Goal: Complete application form: Complete application form

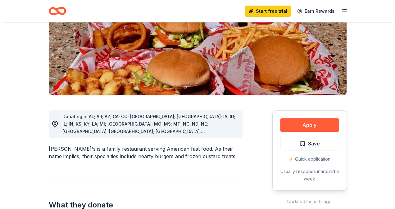
scroll to position [117, 0]
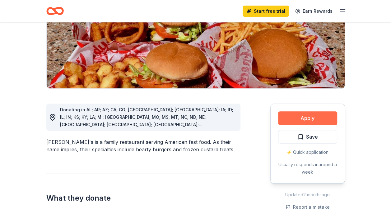
click at [295, 112] on button "Apply" at bounding box center [307, 119] width 59 height 14
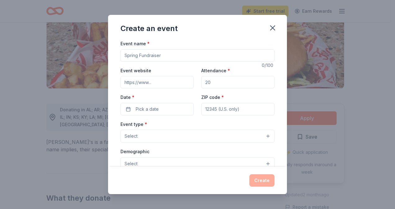
click at [135, 57] on input "Event name *" at bounding box center [198, 55] width 154 height 12
type input "[PERSON_NAME] Elementary PTA Silent Auction"
click at [142, 86] on input "Event website" at bounding box center [157, 82] width 73 height 12
type input "https://www.mcgowenpta.com"
drag, startPoint x: 213, startPoint y: 82, endPoint x: 197, endPoint y: 83, distance: 16.2
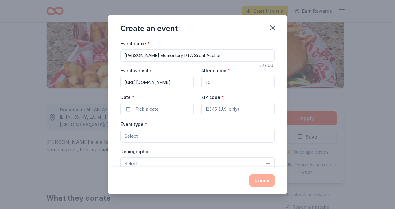
click at [197, 83] on div "Event website https://www.mcgowenpta.com Attendance * Date * Pick a date ZIP co…" at bounding box center [198, 91] width 154 height 49
drag, startPoint x: 202, startPoint y: 82, endPoint x: 214, endPoint y: 82, distance: 11.8
click at [214, 82] on input "Attendance *" at bounding box center [237, 82] width 73 height 12
type input "100"
click at [160, 107] on button "Pick a date" at bounding box center [157, 109] width 73 height 12
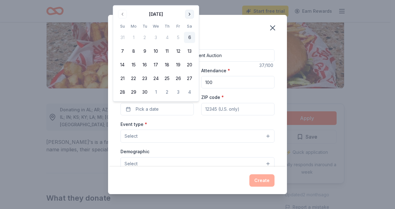
click at [187, 13] on button "Go to next month" at bounding box center [189, 14] width 9 height 9
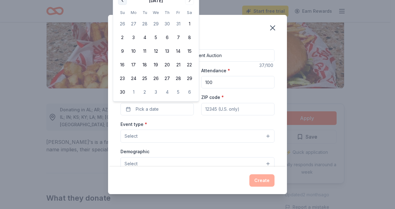
click at [121, 1] on button "Go to previous month" at bounding box center [122, 0] width 9 height 9
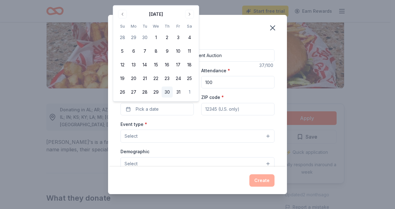
click at [166, 90] on button "30" at bounding box center [167, 92] width 11 height 11
click at [221, 111] on input "ZIP code *" at bounding box center [237, 109] width 73 height 12
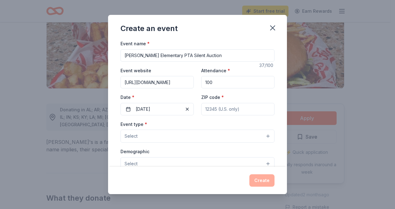
type input "75070"
type input "fundraising@mcgowenpta.com"
type textarea "PTA's mission is to make every child’s potential a reality by engaging and empo…"
click at [181, 139] on button "Select" at bounding box center [198, 136] width 154 height 13
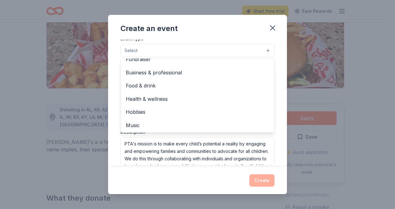
scroll to position [0, 0]
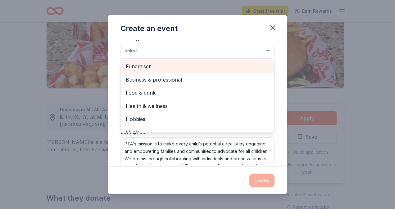
click at [156, 69] on span "Fundraiser" at bounding box center [198, 66] width 144 height 8
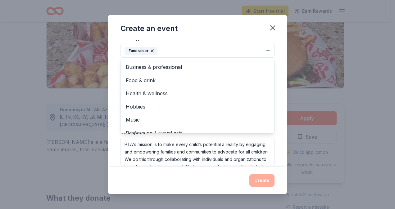
click at [274, 97] on div "Event name * McGowen Elementary PTA Silent Auction 37 /100 Event website https:…" at bounding box center [197, 103] width 179 height 127
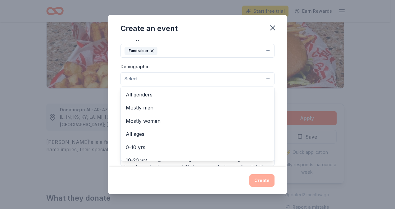
click at [264, 78] on button "Select" at bounding box center [198, 78] width 154 height 13
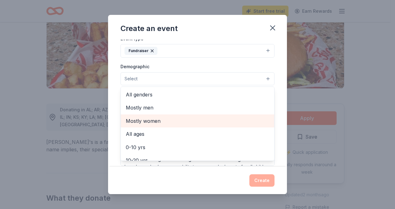
click at [161, 118] on span "Mostly women" at bounding box center [198, 121] width 144 height 8
click at [161, 118] on span "All ages" at bounding box center [198, 122] width 144 height 8
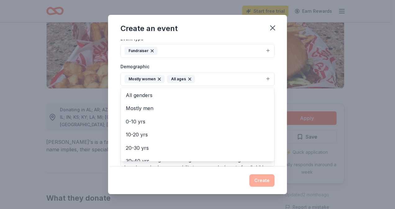
click at [278, 105] on div "Event name * McGowen Elementary PTA Silent Auction 37 /100 Event website https:…" at bounding box center [197, 103] width 179 height 127
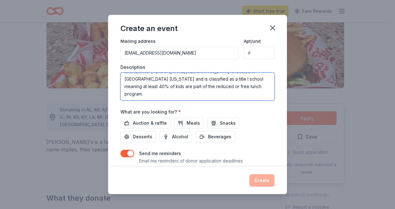
scroll to position [45, 0]
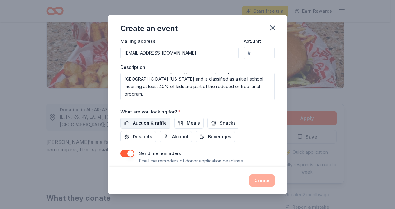
click at [145, 121] on span "Auction & raffle" at bounding box center [150, 123] width 34 height 7
click at [265, 178] on button "Create" at bounding box center [261, 181] width 25 height 12
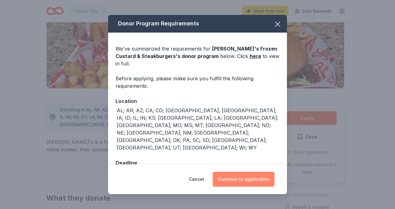
click at [261, 172] on button "Continue to application" at bounding box center [244, 179] width 62 height 15
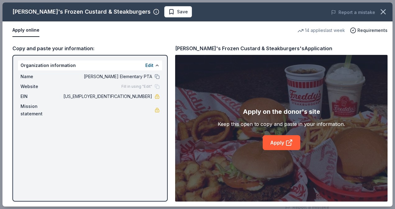
click at [143, 85] on div "Freddy's Frozen Custard & Steakburgers Save Report a mistake Apply online 14 ap…" at bounding box center [197, 104] width 390 height 204
click at [24, 87] on div "Freddy's Frozen Custard & Steakburgers Save Report a mistake Apply online 14 ap…" at bounding box center [197, 104] width 390 height 204
click at [157, 67] on div "Freddy's Frozen Custard & Steakburgers Save Report a mistake Apply online 14 ap…" at bounding box center [197, 104] width 390 height 204
click at [151, 66] on div "Freddy's Frozen Custard & Steakburgers Save Report a mistake Apply online 14 ap…" at bounding box center [197, 104] width 390 height 204
click at [272, 148] on div "Freddy's Frozen Custard & Steakburgers Save Report a mistake Apply online 14 ap…" at bounding box center [197, 104] width 390 height 204
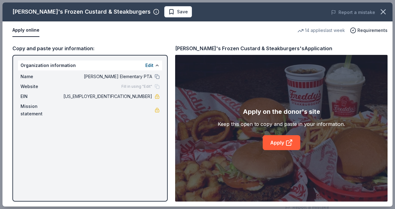
click at [272, 142] on div "Freddy's Frozen Custard & Steakburgers Save Report a mistake Apply online 14 ap…" at bounding box center [197, 104] width 390 height 204
click at [281, 146] on div "Freddy's Frozen Custard & Steakburgers Save Report a mistake Apply online 14 ap…" at bounding box center [197, 104] width 390 height 204
click at [289, 144] on div "Freddy's Frozen Custard & Steakburgers Save Report a mistake Apply online 14 ap…" at bounding box center [197, 104] width 390 height 204
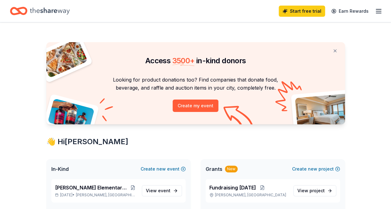
click at [380, 13] on line "button" at bounding box center [378, 13] width 5 height 0
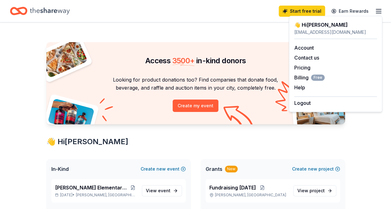
click at [312, 25] on div "👋 Hi [PERSON_NAME]" at bounding box center [335, 24] width 83 height 7
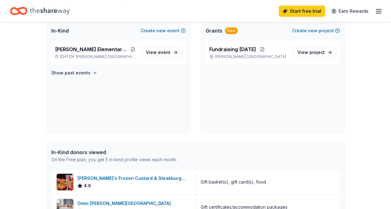
scroll to position [138, 0]
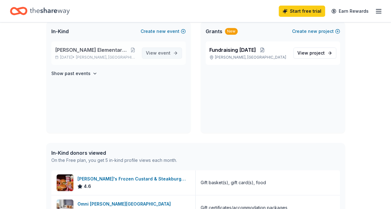
click at [167, 54] on span "event" at bounding box center [164, 52] width 12 height 5
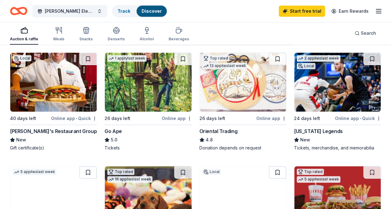
scroll to position [63, 0]
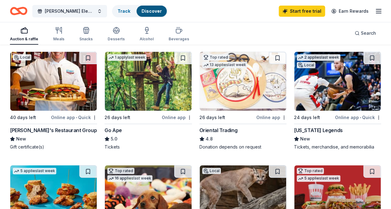
click at [57, 129] on div "Kenny's Restaurant Group" at bounding box center [53, 130] width 87 height 7
click at [158, 87] on img at bounding box center [148, 81] width 86 height 59
click at [259, 86] on img at bounding box center [242, 81] width 86 height 59
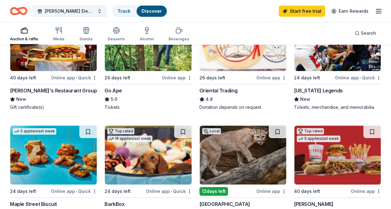
scroll to position [82, 0]
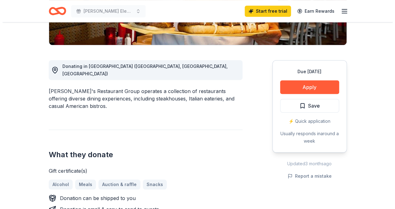
scroll to position [147, 0]
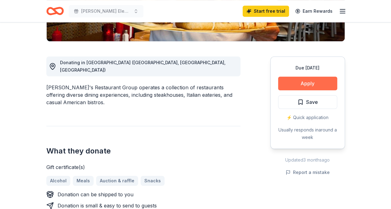
click at [318, 80] on button "Apply" at bounding box center [307, 84] width 59 height 14
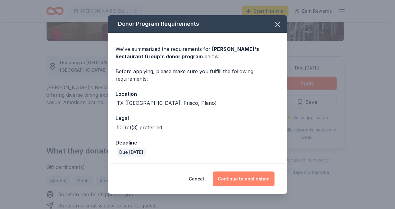
click at [239, 178] on button "Continue to application" at bounding box center [244, 179] width 62 height 15
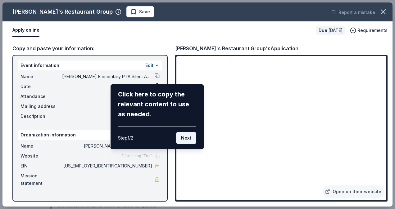
click at [182, 138] on button "Next" at bounding box center [186, 138] width 20 height 12
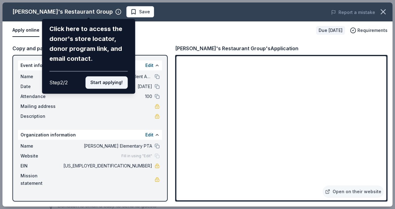
click at [94, 85] on button "Start applying!" at bounding box center [106, 82] width 42 height 12
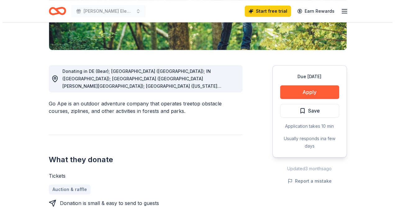
scroll to position [141, 0]
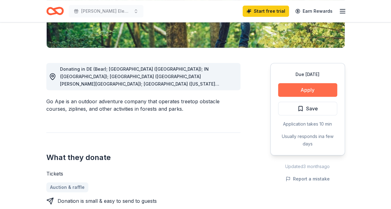
click at [304, 90] on button "Apply" at bounding box center [307, 90] width 59 height 14
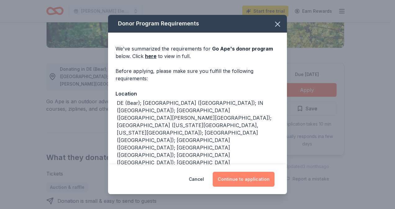
click at [255, 182] on button "Continue to application" at bounding box center [244, 179] width 62 height 15
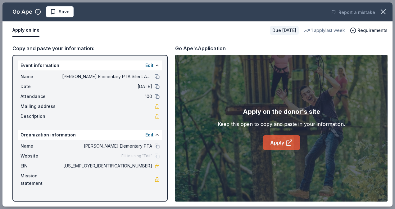
click at [279, 142] on link "Apply" at bounding box center [282, 142] width 38 height 15
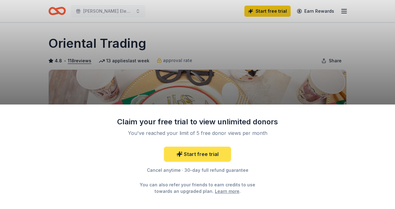
click at [209, 158] on link "Start free trial" at bounding box center [197, 154] width 67 height 15
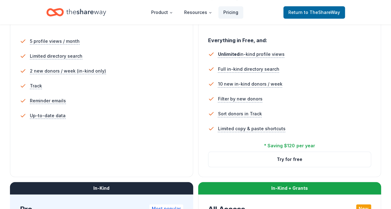
scroll to position [178, 0]
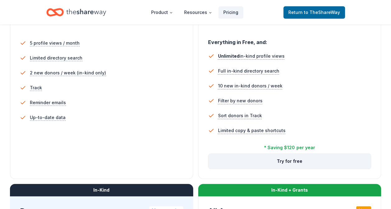
click at [289, 161] on button "Try for free" at bounding box center [289, 161] width 162 height 15
